Goal: Navigation & Orientation: Find specific page/section

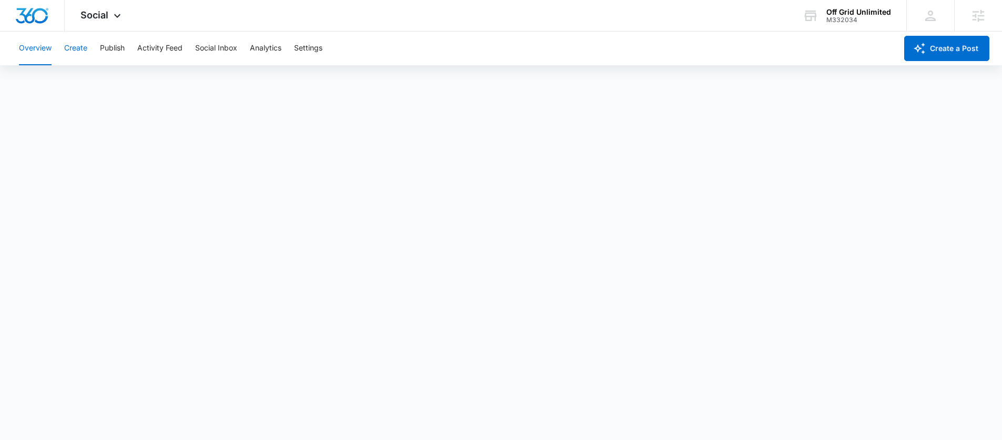
click at [71, 46] on button "Create" at bounding box center [75, 49] width 23 height 34
click at [103, 71] on button "Approvals" at bounding box center [102, 80] width 35 height 29
click at [94, 15] on span "Social" at bounding box center [94, 14] width 28 height 11
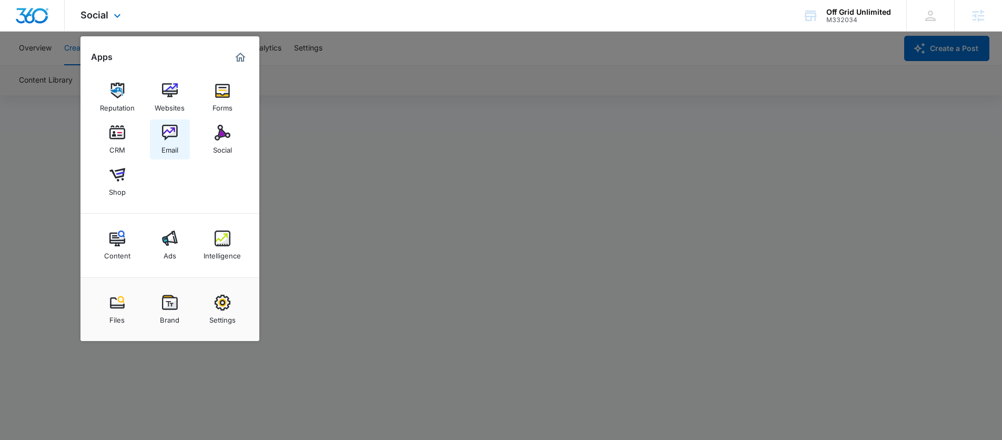
click at [179, 132] on link "Email" at bounding box center [170, 139] width 40 height 40
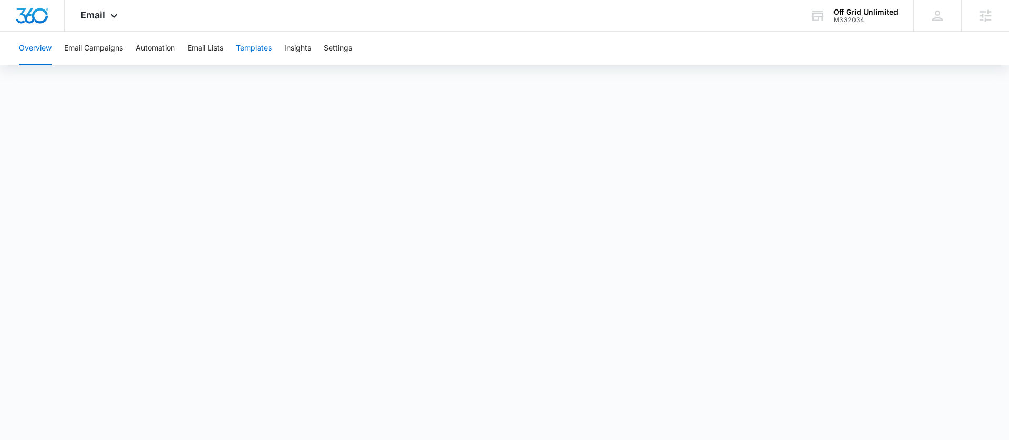
click at [256, 47] on button "Templates" at bounding box center [254, 49] width 36 height 34
click at [30, 47] on button "Overview" at bounding box center [35, 49] width 33 height 34
